Goal: Transaction & Acquisition: Purchase product/service

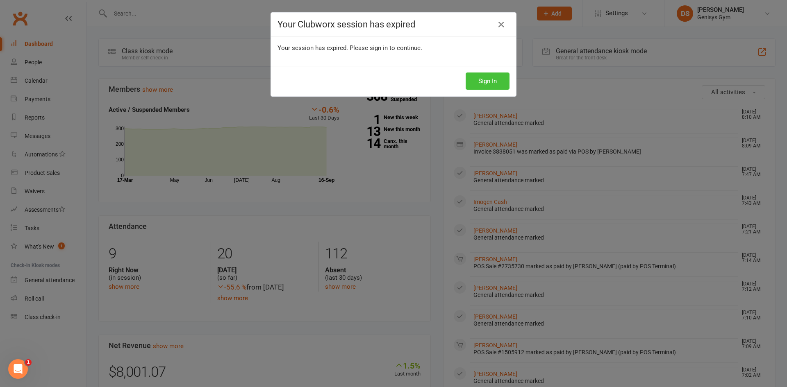
click at [486, 83] on button "Sign In" at bounding box center [488, 81] width 44 height 17
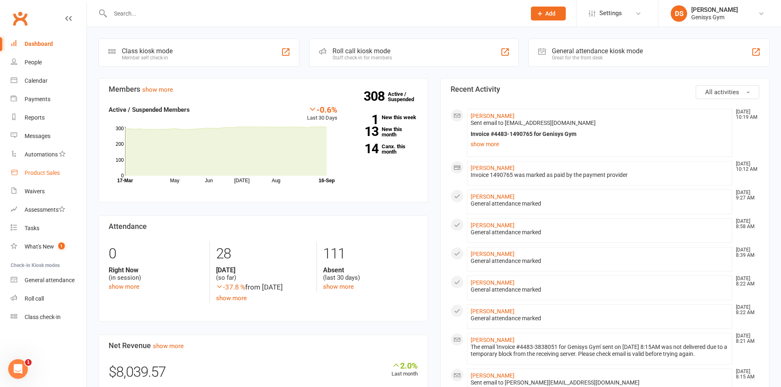
click at [38, 172] on div "Product Sales" at bounding box center [42, 173] width 35 height 7
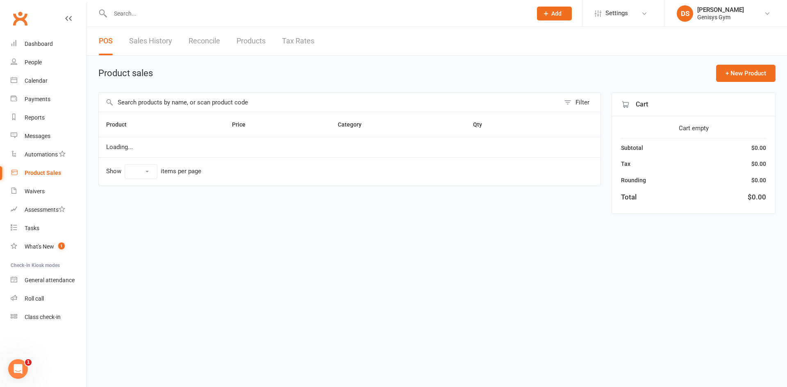
select select "10"
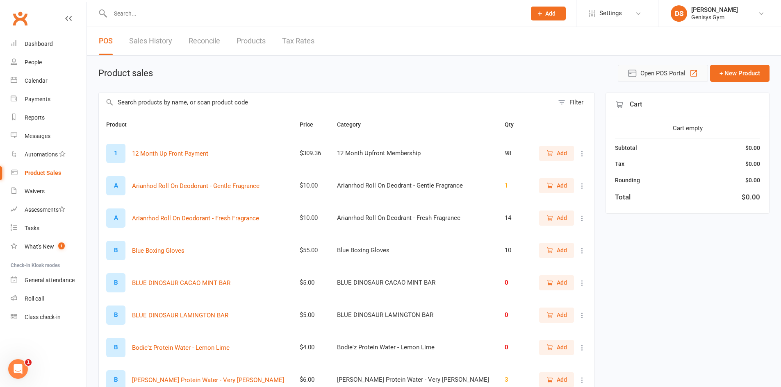
click at [690, 73] on icon "button" at bounding box center [694, 73] width 10 height 10
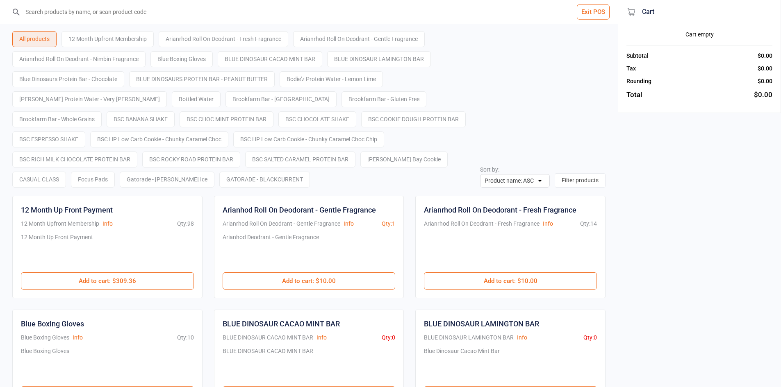
click at [123, 19] on input "search" at bounding box center [313, 12] width 585 height 24
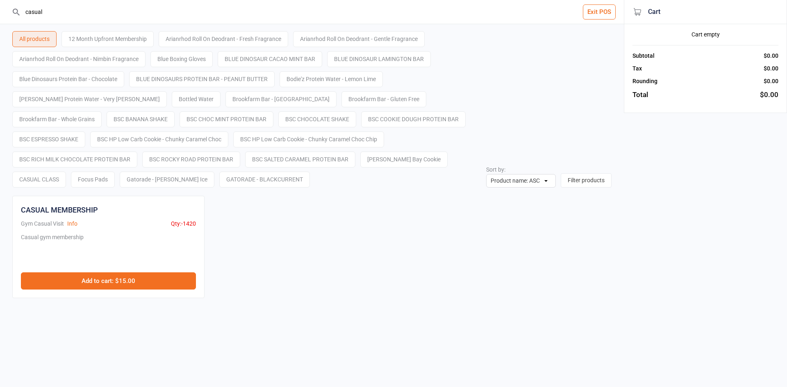
type input "casual"
click at [122, 280] on button "Add to cart : $15.00" at bounding box center [108, 281] width 175 height 17
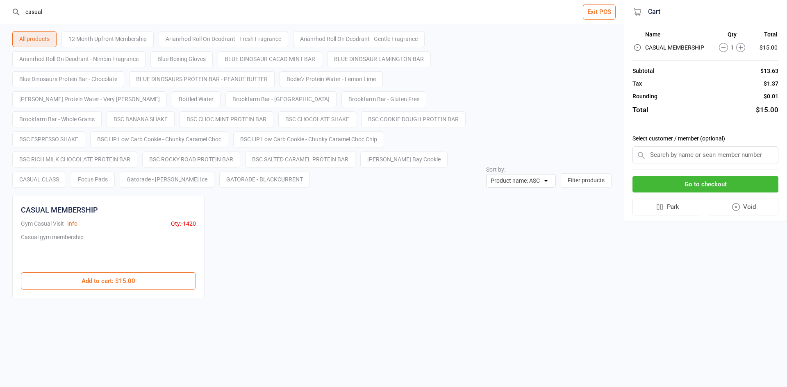
click at [686, 182] on button "Go to checkout" at bounding box center [706, 184] width 146 height 17
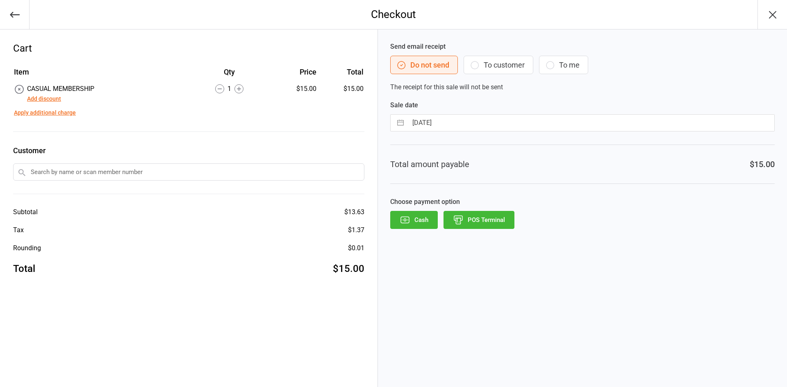
click at [39, 98] on button "Add discount" at bounding box center [44, 99] width 34 height 9
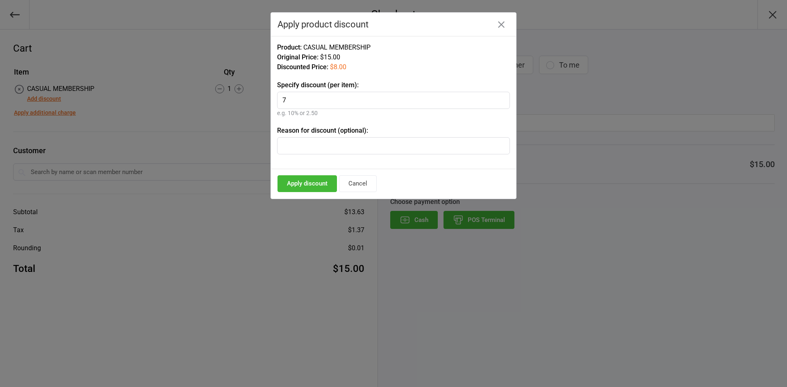
type input "7"
click at [306, 147] on input "text" at bounding box center [393, 145] width 233 height 17
type input "Jock"
click at [301, 181] on button "Apply discount" at bounding box center [307, 183] width 59 height 17
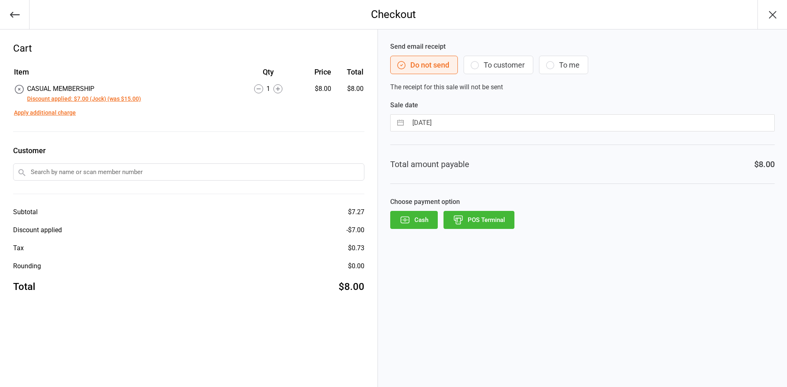
drag, startPoint x: 60, startPoint y: 174, endPoint x: 74, endPoint y: 178, distance: 14.1
click at [61, 174] on input "text" at bounding box center [188, 172] width 351 height 17
click at [76, 101] on button "Discount applied: $7.00 (Jock) (was $15.00)" at bounding box center [84, 99] width 114 height 9
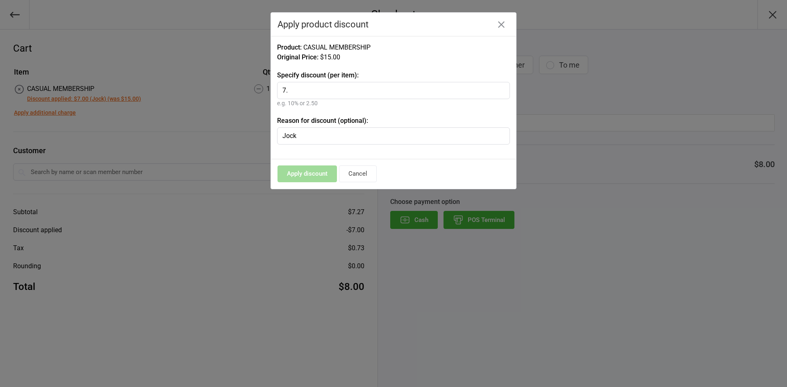
type input "7"
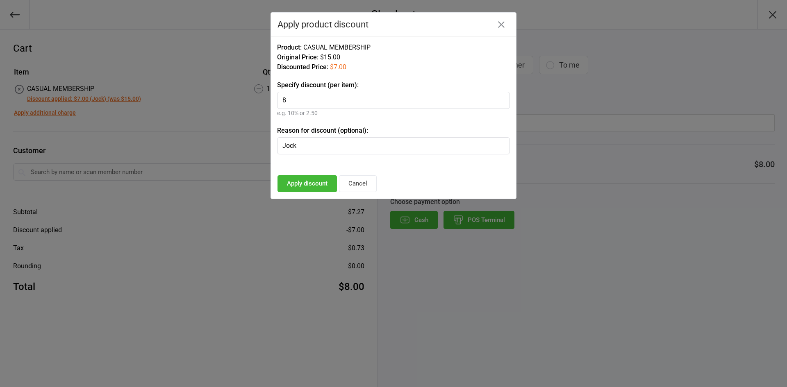
type input "8"
click at [313, 184] on button "Apply discount" at bounding box center [307, 183] width 59 height 17
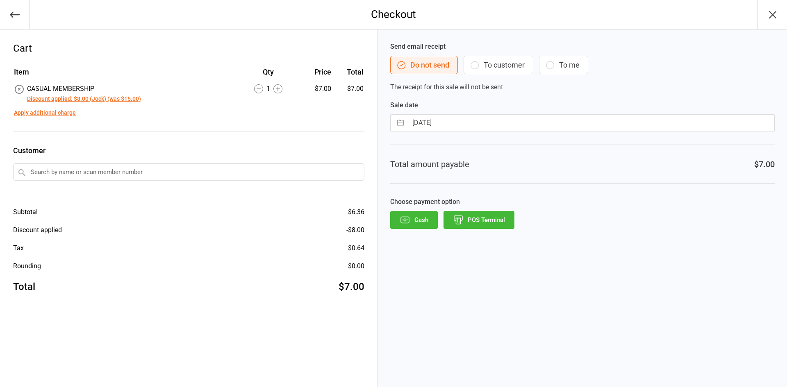
click at [472, 221] on button "POS Terminal" at bounding box center [479, 220] width 71 height 18
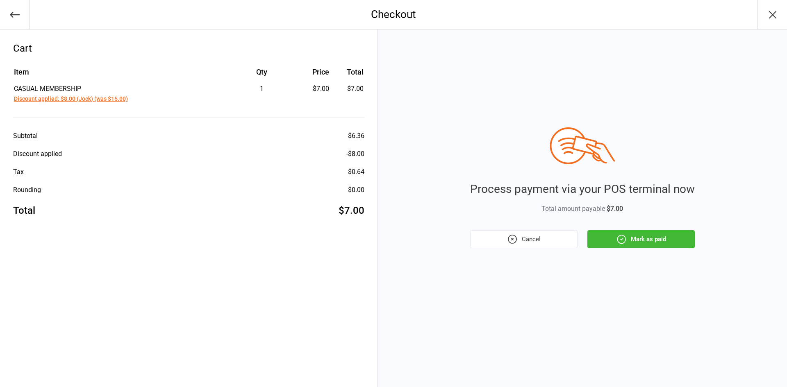
click at [656, 241] on button "Mark as paid" at bounding box center [640, 239] width 107 height 18
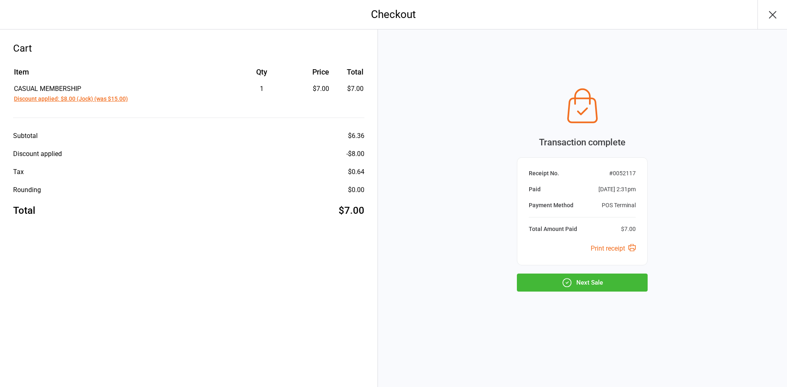
click at [580, 282] on button "Next Sale" at bounding box center [582, 283] width 131 height 18
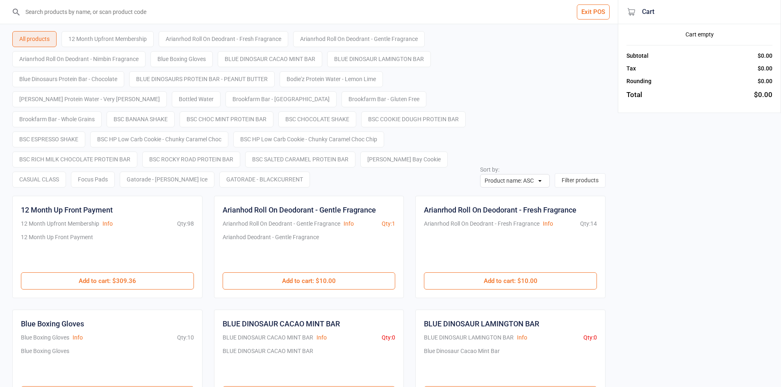
click at [582, 14] on button "Exit POS" at bounding box center [593, 12] width 33 height 15
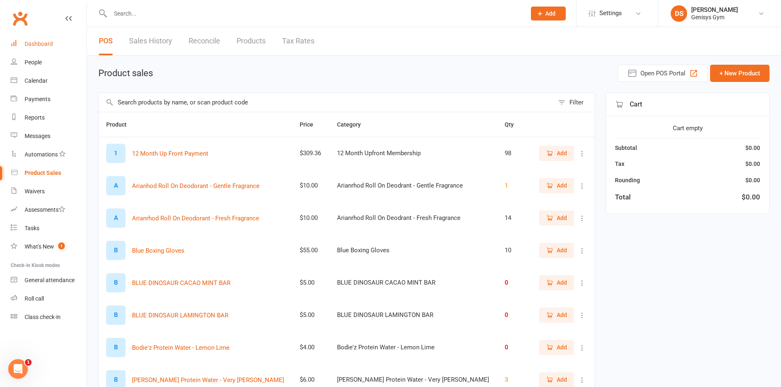
click at [44, 40] on link "Dashboard" at bounding box center [49, 44] width 76 height 18
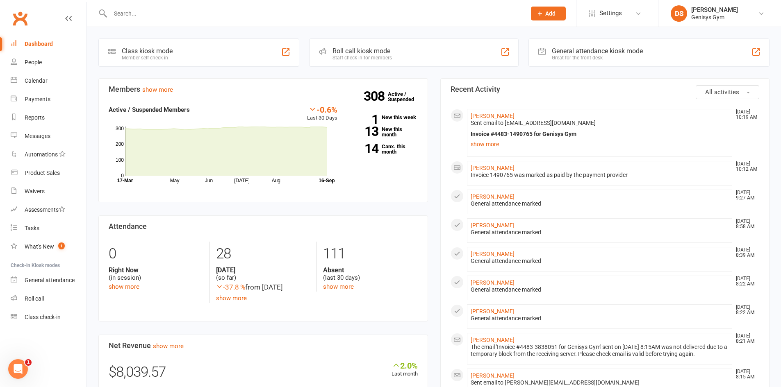
click at [154, 16] on input "text" at bounding box center [314, 13] width 412 height 11
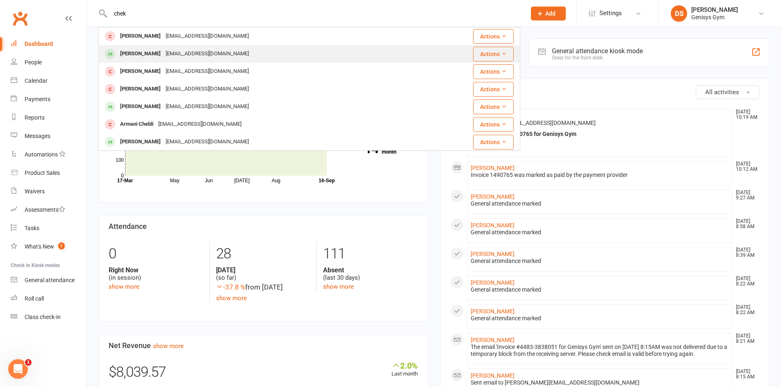
type input "chek"
click at [113, 55] on span at bounding box center [110, 54] width 10 height 10
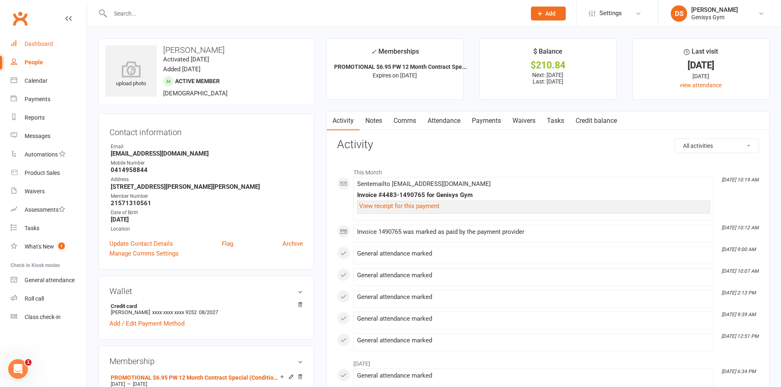
drag, startPoint x: 44, startPoint y: 42, endPoint x: 48, endPoint y: 45, distance: 4.7
click at [44, 42] on div "Dashboard" at bounding box center [39, 44] width 28 height 7
